Goal: Transaction & Acquisition: Purchase product/service

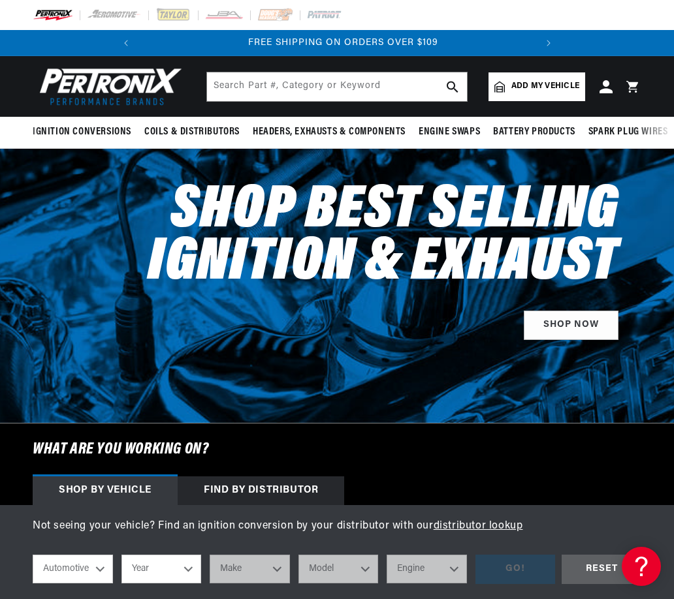
scroll to position [0, 396]
click at [543, 16] on div at bounding box center [337, 15] width 674 height 30
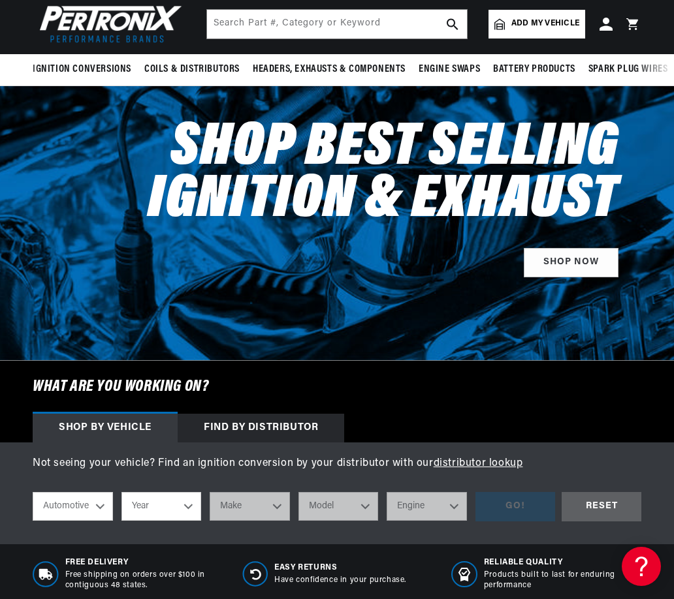
scroll to position [0, 0]
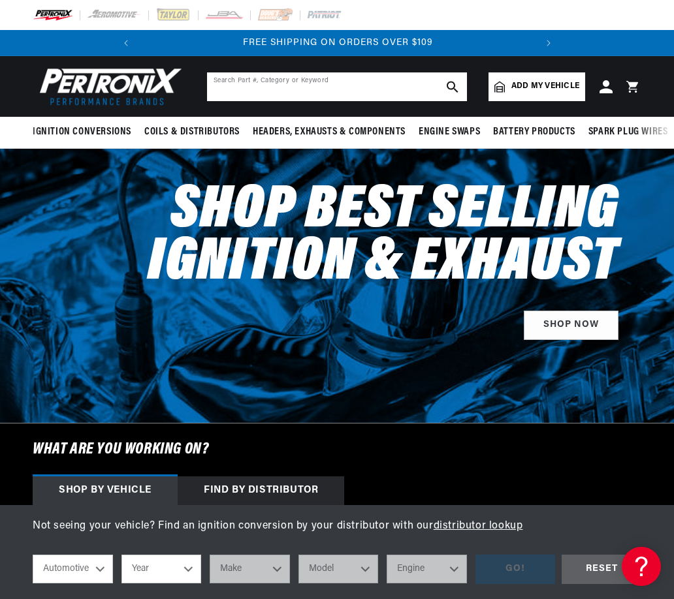
click at [301, 86] on input "text" at bounding box center [337, 86] width 260 height 29
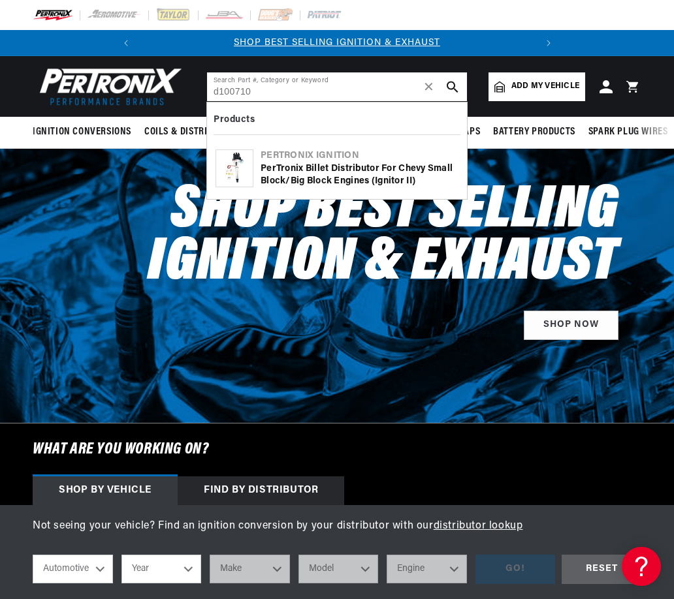
type input "d100710"
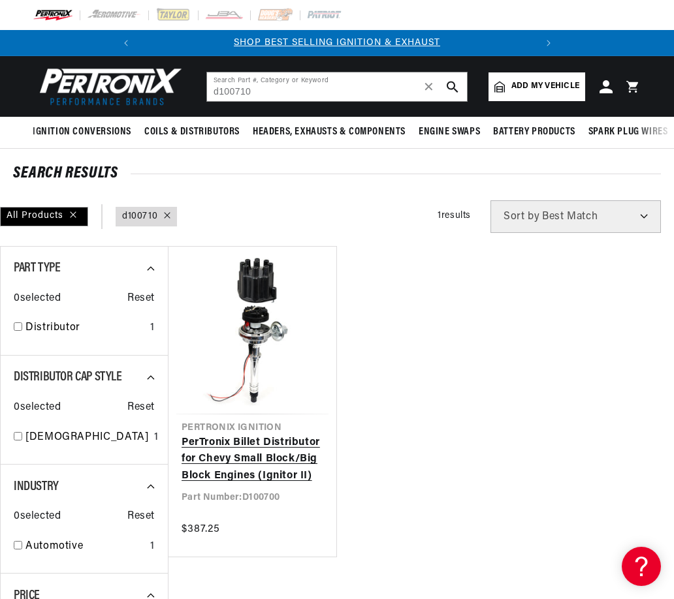
click at [261, 448] on link "PerTronix Billet Distributor for Chevy Small Block/Big Block Engines (Ignitor I…" at bounding box center [253, 460] width 142 height 50
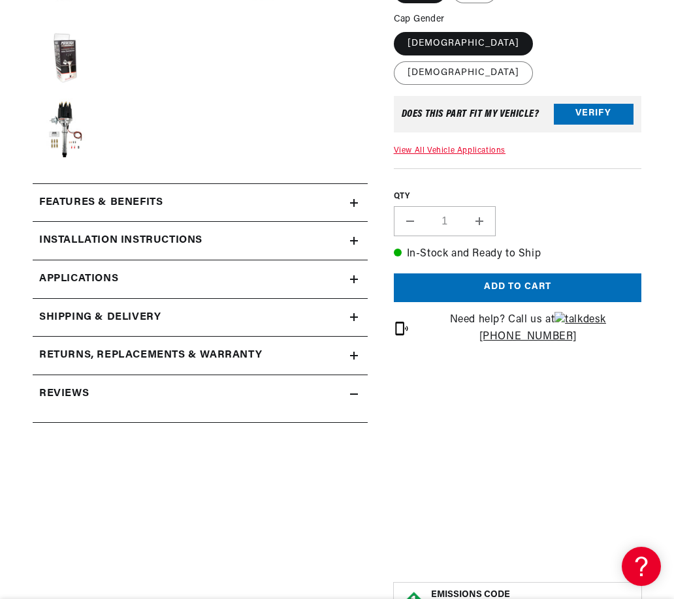
click at [142, 205] on h2 "Features & Benefits" at bounding box center [100, 203] width 123 height 17
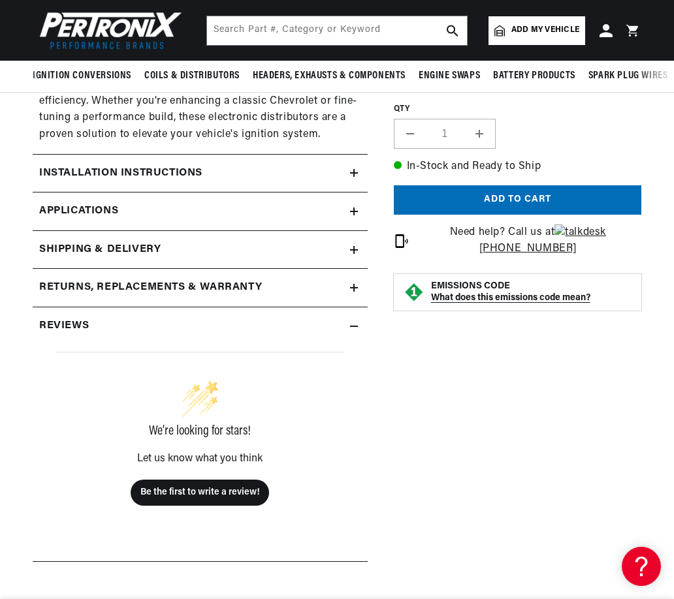
scroll to position [1502, 0]
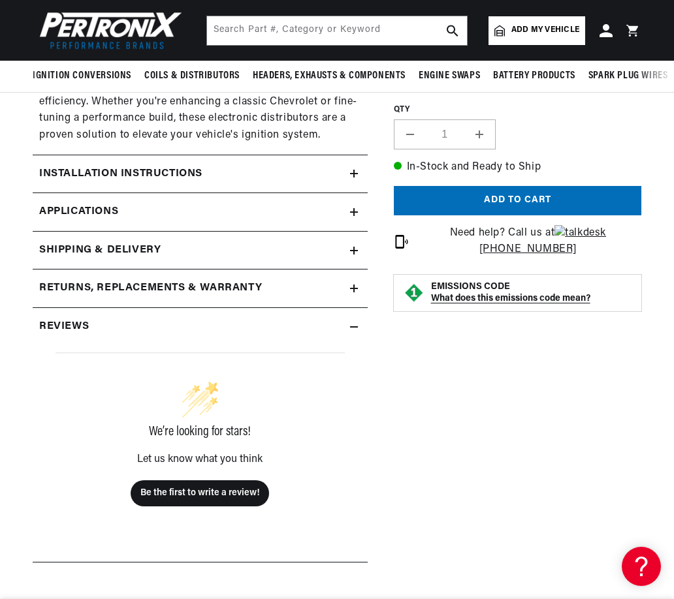
click at [152, 291] on h2 "Returns, Replacements & Warranty" at bounding box center [150, 288] width 223 height 17
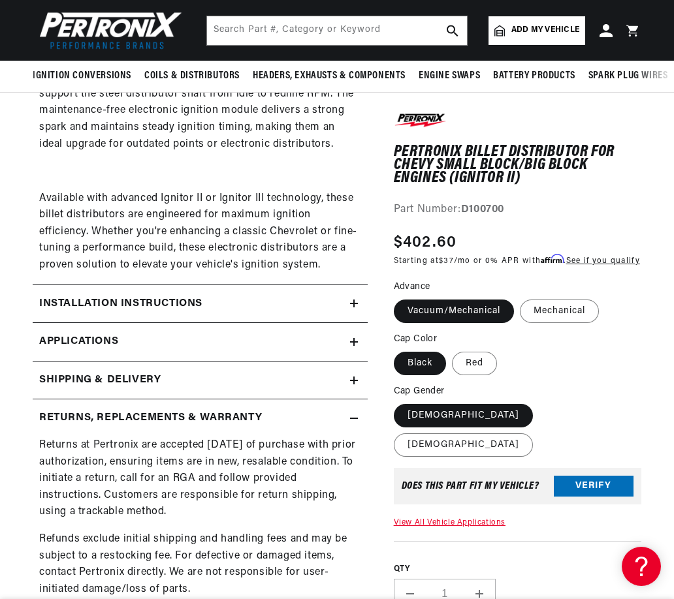
scroll to position [1371, 0]
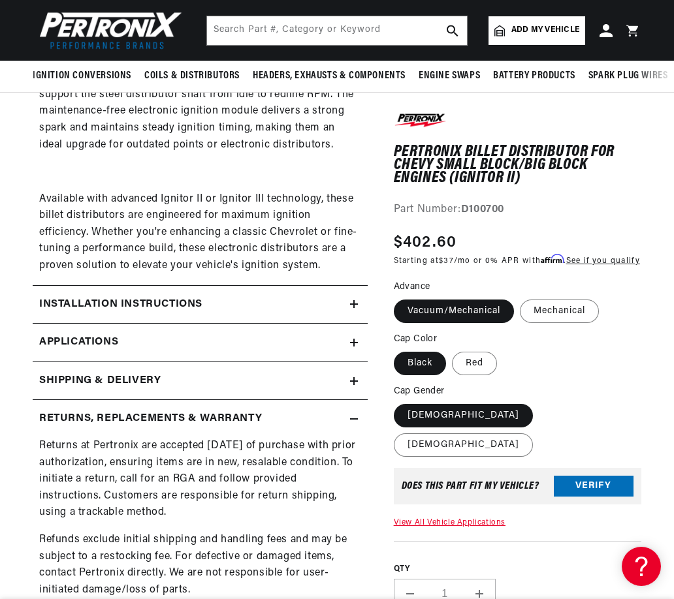
click at [163, 298] on h2 "Installation instructions" at bounding box center [120, 304] width 163 height 17
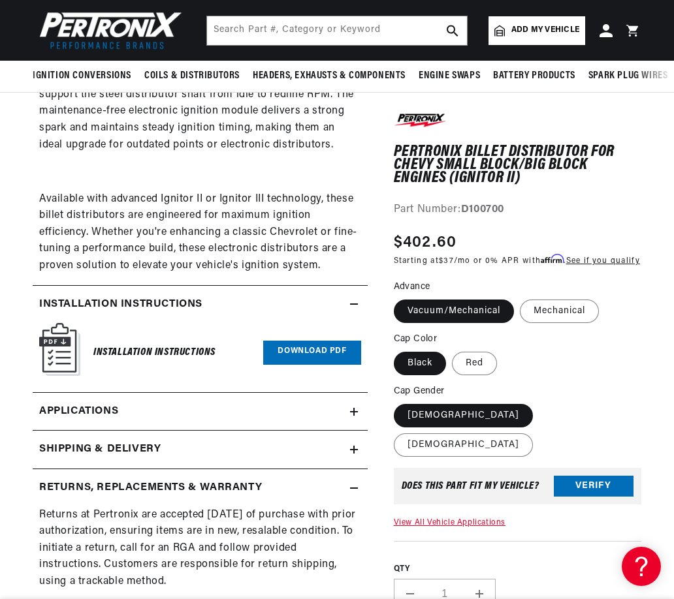
scroll to position [0, 0]
click at [124, 420] on link "Applications" at bounding box center [200, 412] width 335 height 39
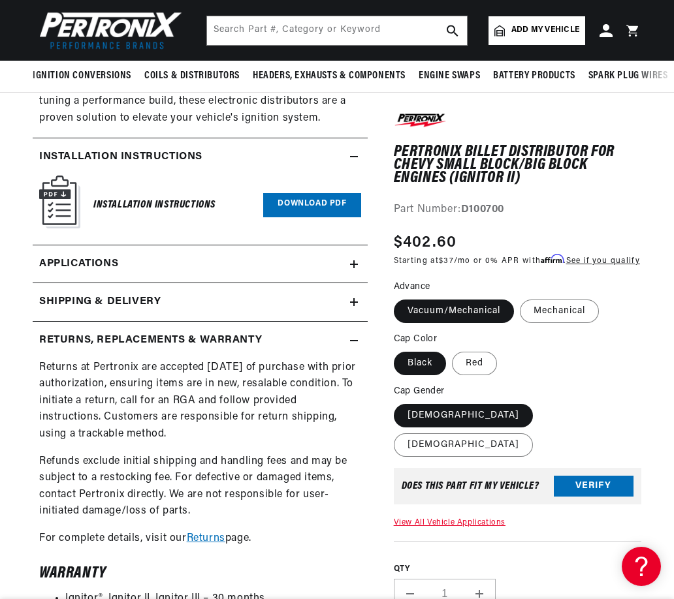
click at [138, 207] on h6 "Installation Instructions" at bounding box center [154, 206] width 122 height 18
click at [59, 214] on img at bounding box center [59, 202] width 41 height 53
click at [324, 204] on link "Download PDF" at bounding box center [311, 205] width 97 height 24
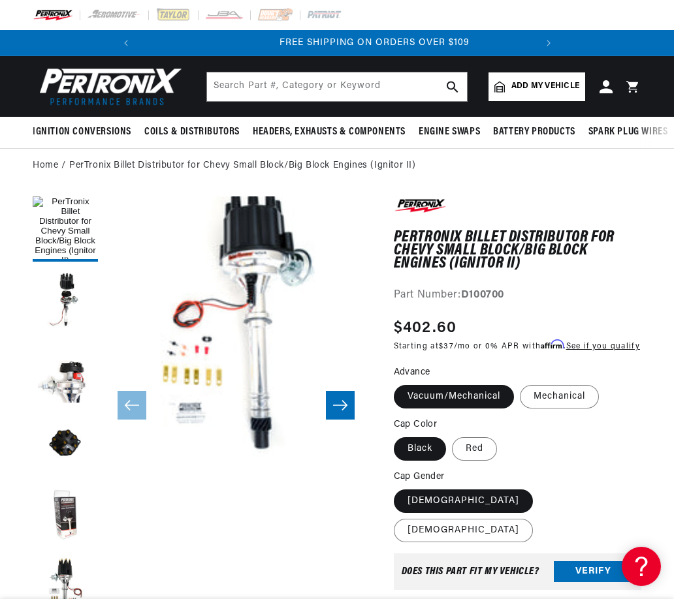
scroll to position [0, 396]
click at [488, 582] on div "PerTronix Billet Distributor for Chevy Small Block/Big Block Engines (Ignitor I…" at bounding box center [517, 535] width 247 height 676
click at [336, 407] on icon "Slide right" at bounding box center [340, 405] width 16 height 13
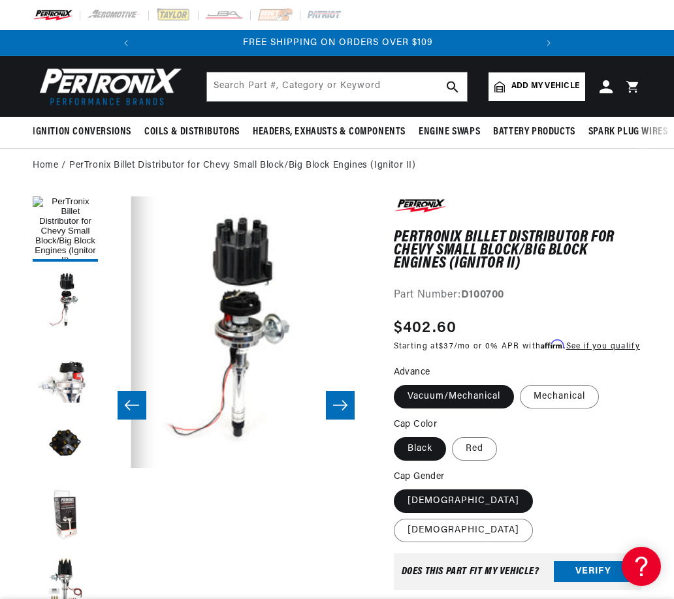
click at [338, 407] on icon "Slide right" at bounding box center [339, 405] width 14 height 10
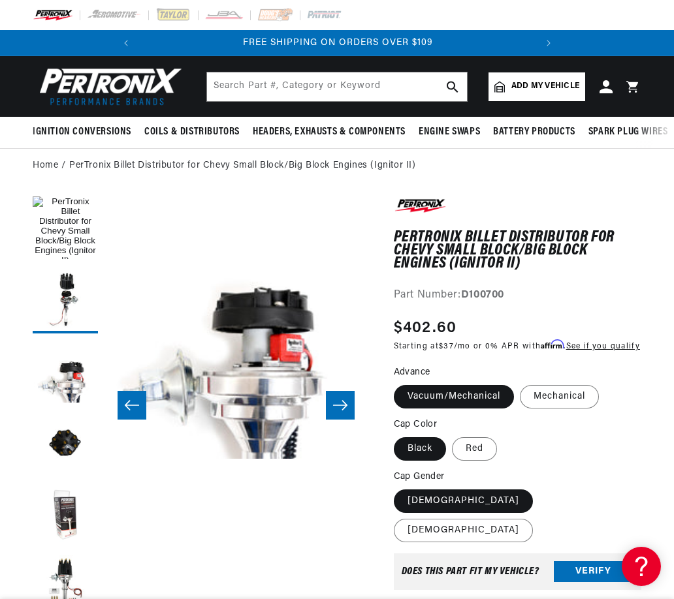
click at [338, 407] on icon "Slide right" at bounding box center [339, 405] width 14 height 10
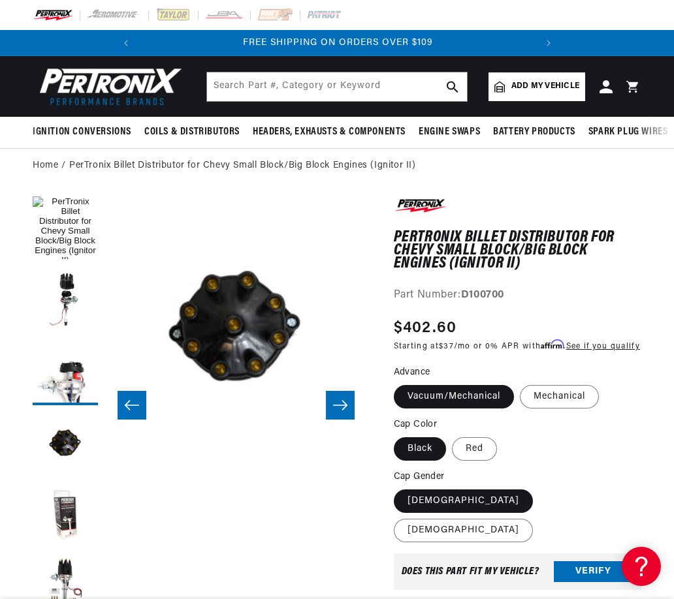
click at [338, 407] on icon "Slide right" at bounding box center [339, 405] width 14 height 10
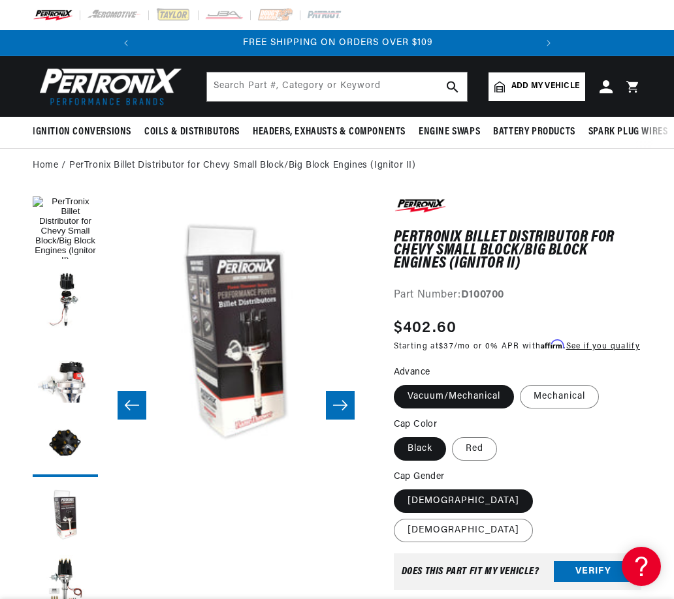
click at [338, 407] on icon "Slide right" at bounding box center [339, 405] width 14 height 10
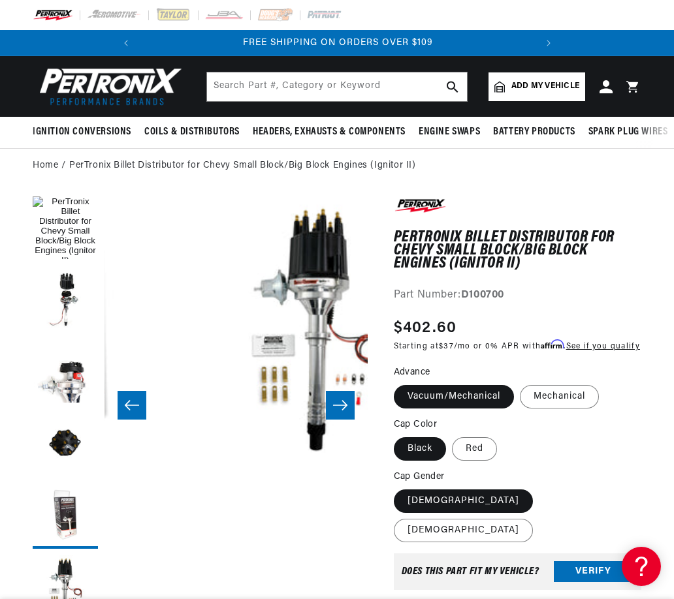
scroll to position [0, 1314]
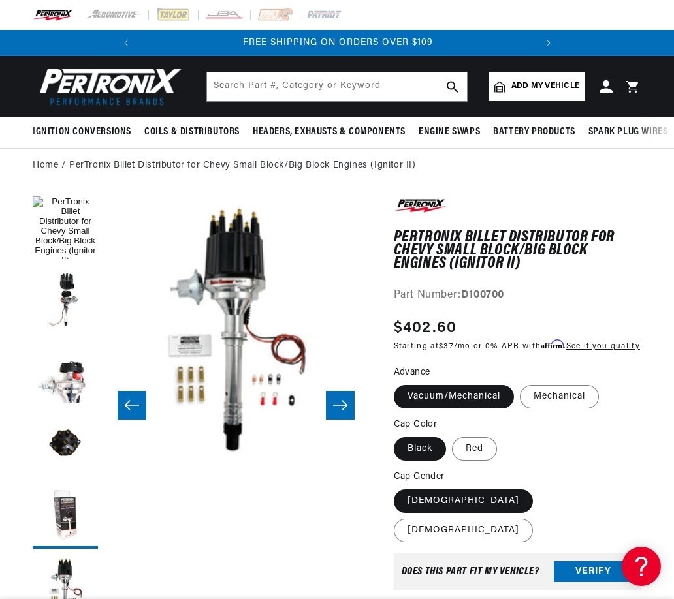
click at [339, 407] on icon "Slide right" at bounding box center [339, 405] width 14 height 10
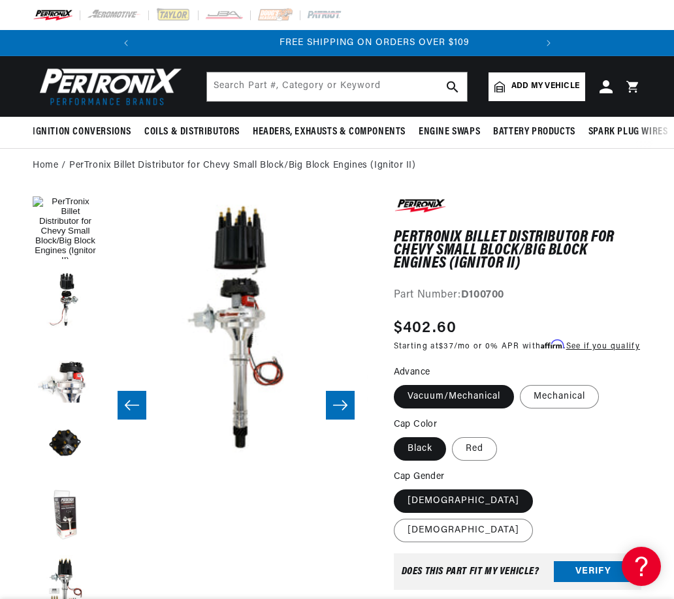
scroll to position [0, 396]
click at [631, 269] on h1 "PerTronix Billet Distributor for Chevy Small Block/Big Block Engines (Ignitor I…" at bounding box center [517, 251] width 247 height 40
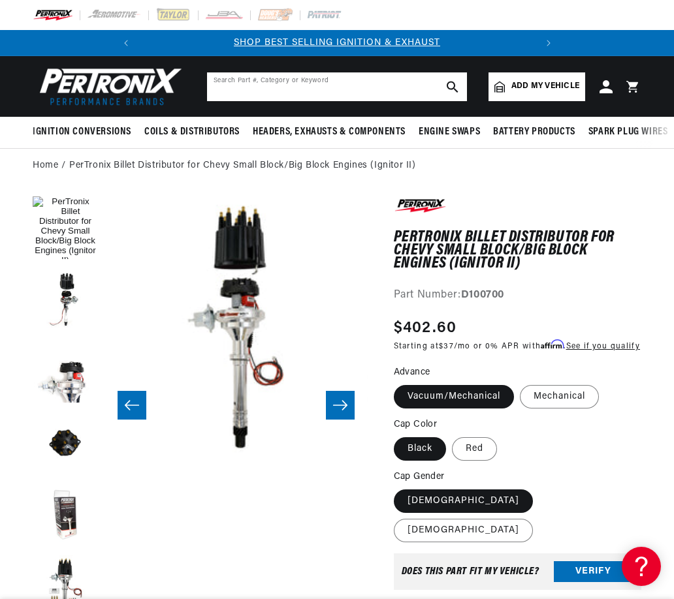
click at [317, 85] on input "text" at bounding box center [337, 86] width 260 height 29
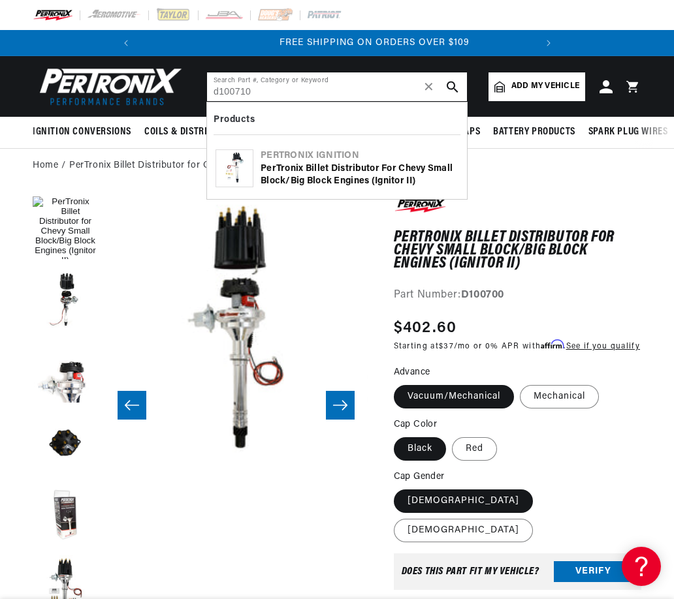
scroll to position [0, 396]
type input "d100710"
click at [305, 166] on div "PerTronix Billet Distributor for Chevy Small Block/Big Block Engines (Ignitor I…" at bounding box center [360, 175] width 198 height 25
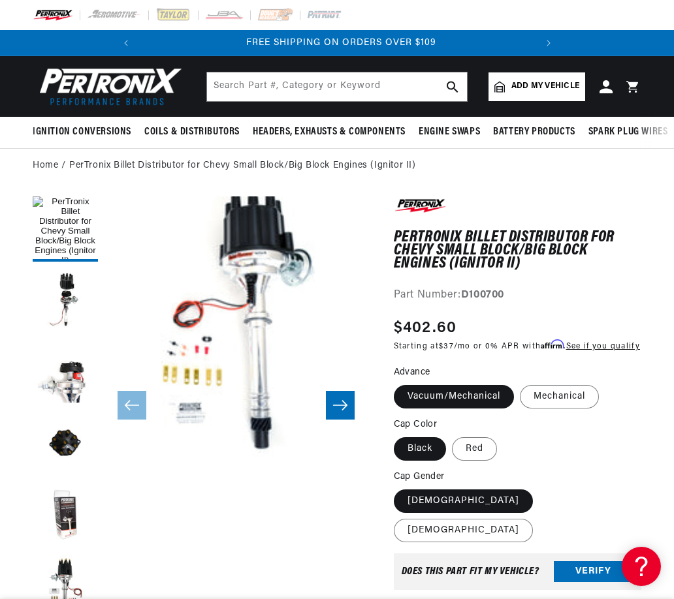
scroll to position [0, 396]
click at [625, 483] on fieldset "Cap Gender [DEMOGRAPHIC_DATA] [DEMOGRAPHIC_DATA]" at bounding box center [517, 507] width 247 height 74
